Goal: Task Accomplishment & Management: Use online tool/utility

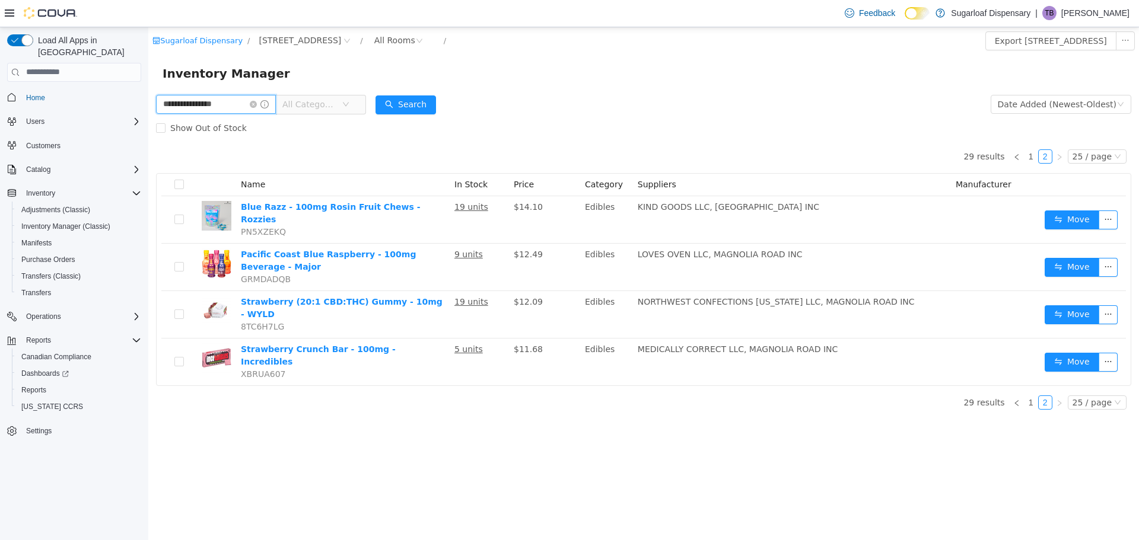
click at [259, 101] on input "**********" at bounding box center [216, 103] width 120 height 19
click at [257, 101] on icon "icon: close-circle" at bounding box center [253, 103] width 7 height 7
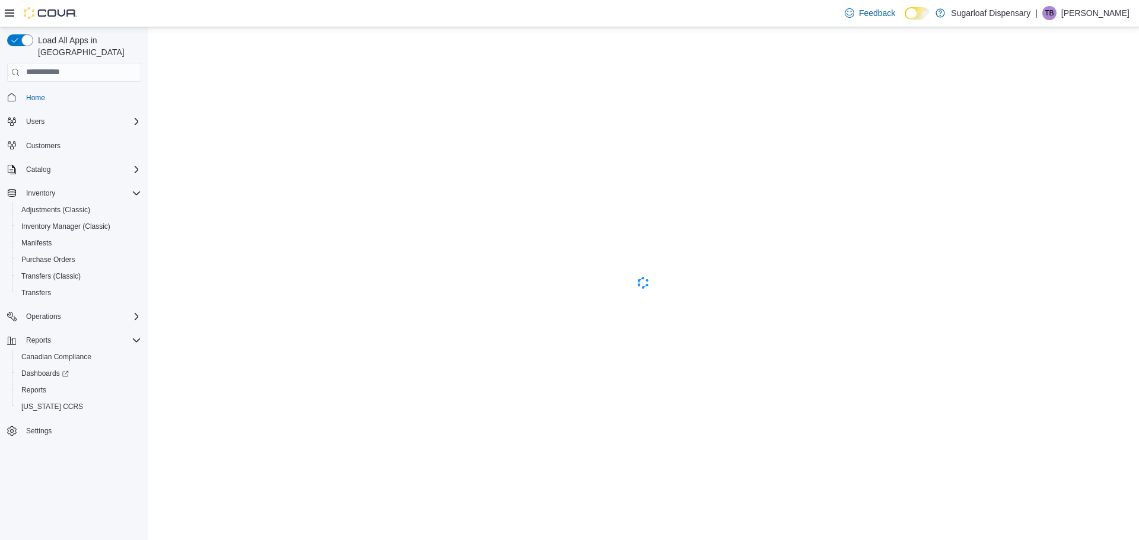
click at [1086, 11] on p "[PERSON_NAME]" at bounding box center [1095, 13] width 68 height 14
click at [1055, 117] on span "Sign Out" at bounding box center [1053, 116] width 32 height 12
